Goal: Task Accomplishment & Management: Use online tool/utility

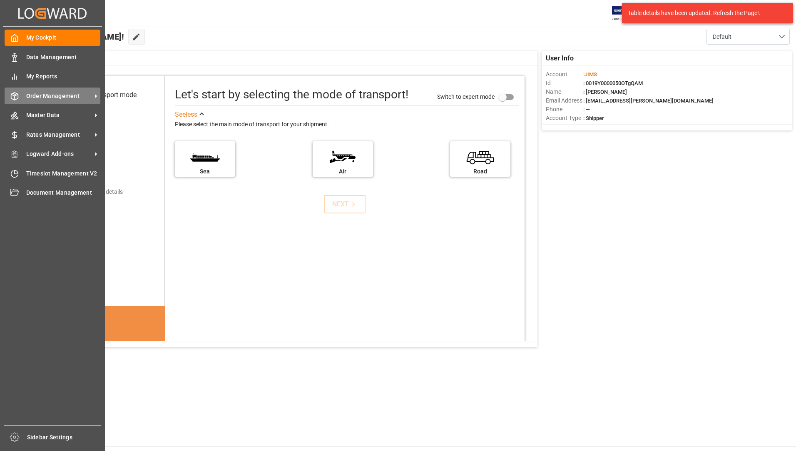
click at [54, 96] on span "Order Management" at bounding box center [59, 96] width 66 height 9
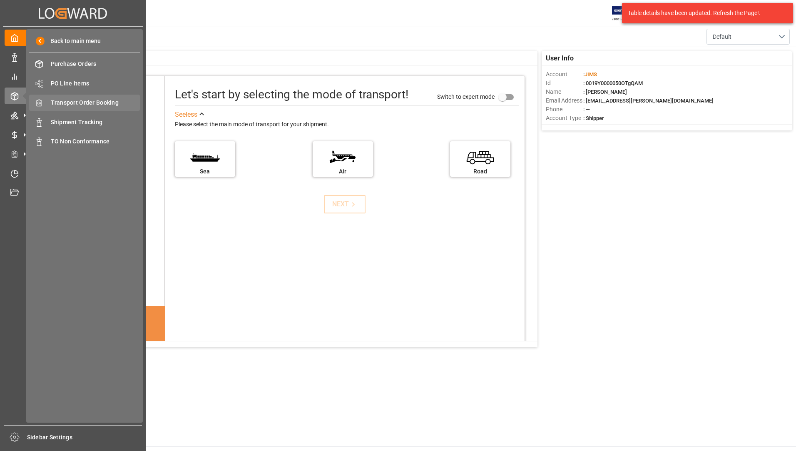
click at [85, 102] on span "Transport Order Booking" at bounding box center [96, 102] width 90 height 9
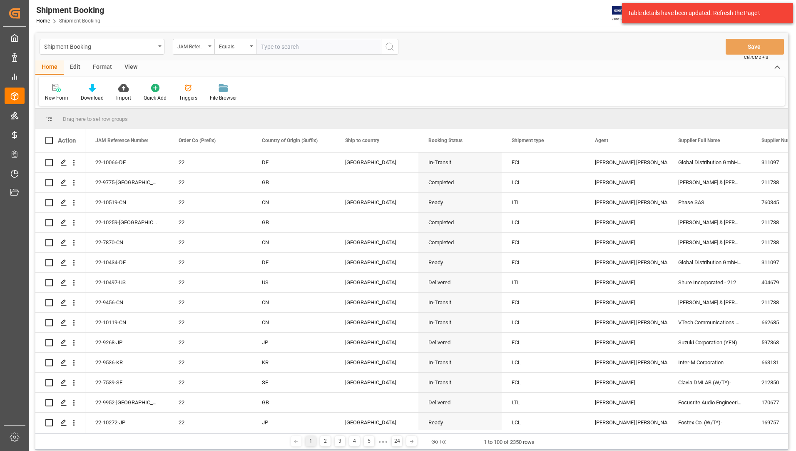
click at [298, 45] on input "text" at bounding box center [318, 47] width 125 height 16
type input "22-8772-tw"
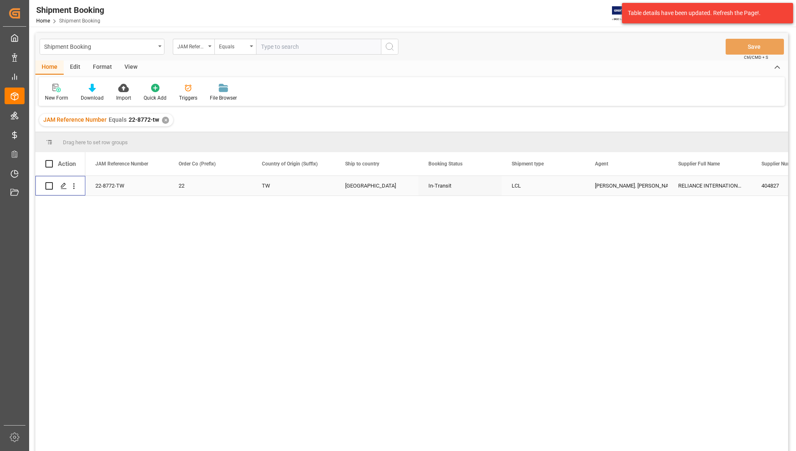
click at [50, 184] on input "Press Space to toggle row selection (unchecked)" at bounding box center [48, 185] width 7 height 7
checkbox input "true"
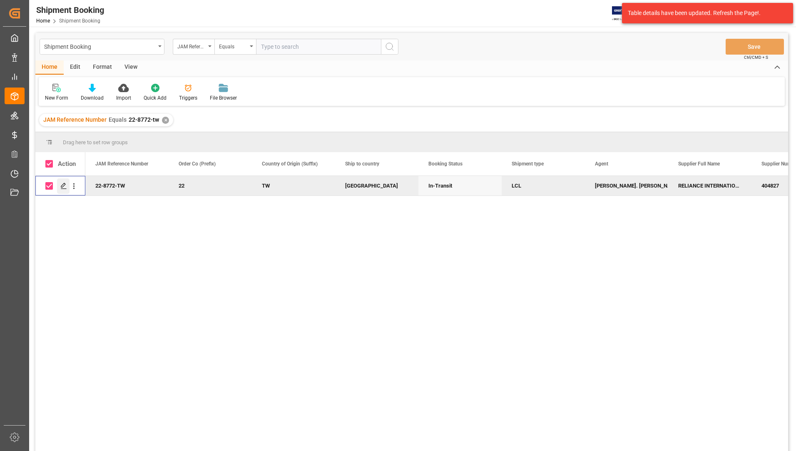
click at [64, 186] on polygon "Press SPACE to deselect this row." at bounding box center [63, 185] width 4 height 4
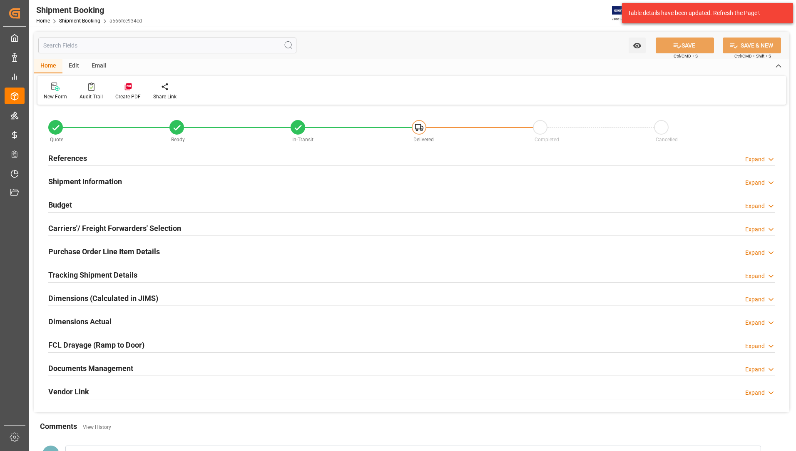
type input "8"
click at [80, 249] on h2 "Purchase Order Line Item Details" at bounding box center [104, 251] width 112 height 11
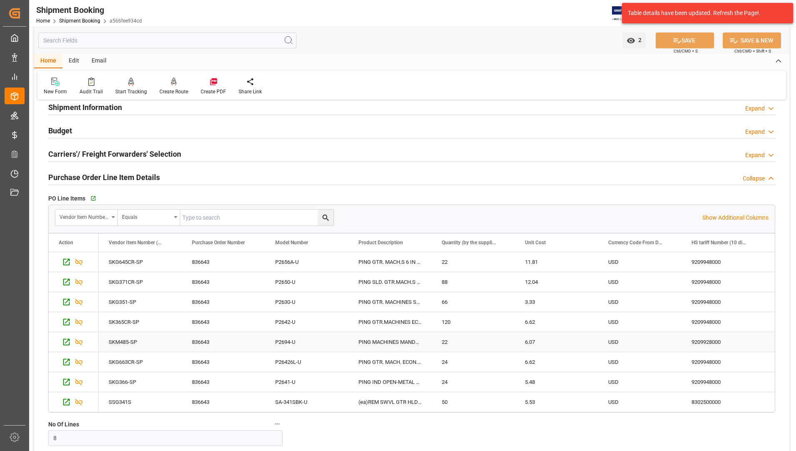
scroll to position [83, 0]
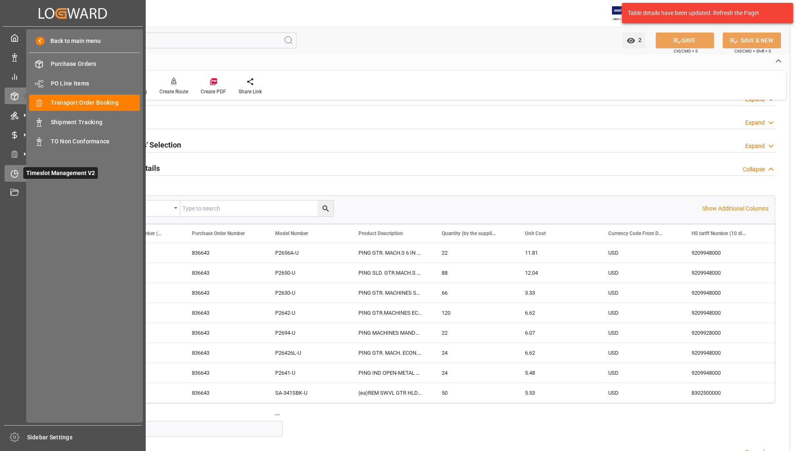
click at [27, 172] on span "Timeslot Management V2" at bounding box center [60, 173] width 75 height 12
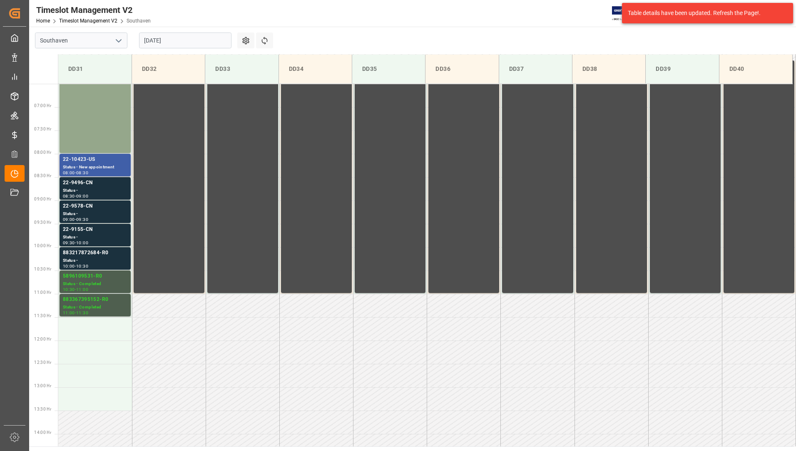
scroll to position [299, 0]
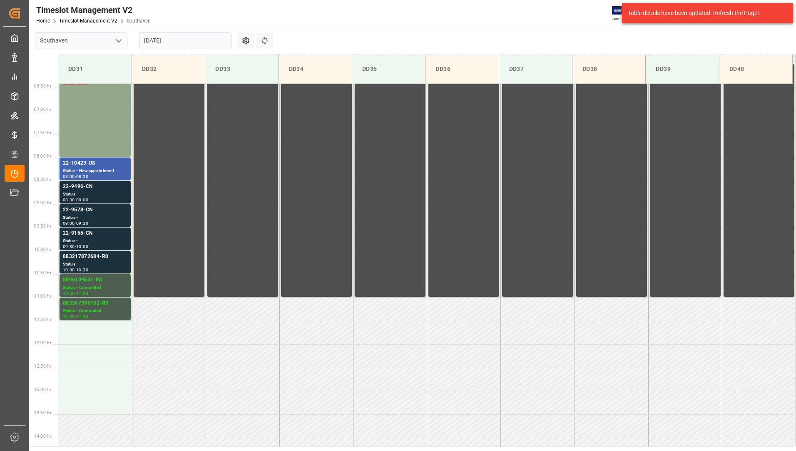
click at [90, 189] on div "22-9496-CN" at bounding box center [95, 186] width 65 height 8
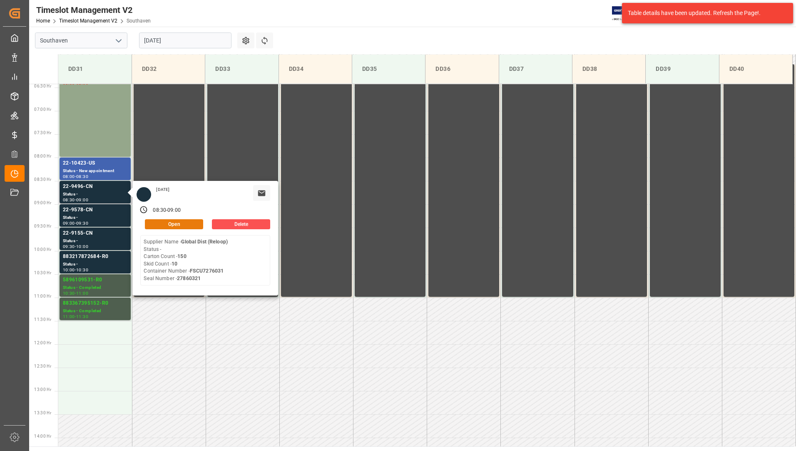
click at [150, 223] on button "Open" at bounding box center [174, 224] width 58 height 10
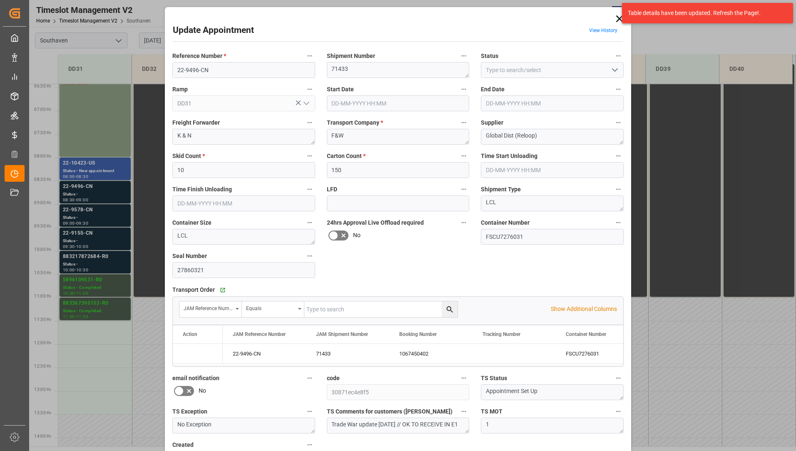
type input "[DATE] 08:30"
type input "[DATE] 09:00"
type input "[DATE] 22:24"
drag, startPoint x: 174, startPoint y: 69, endPoint x: 212, endPoint y: 70, distance: 38.8
click at [212, 70] on input "22-9496-CN" at bounding box center [243, 70] width 143 height 16
